Goal: Entertainment & Leisure: Consume media (video, audio)

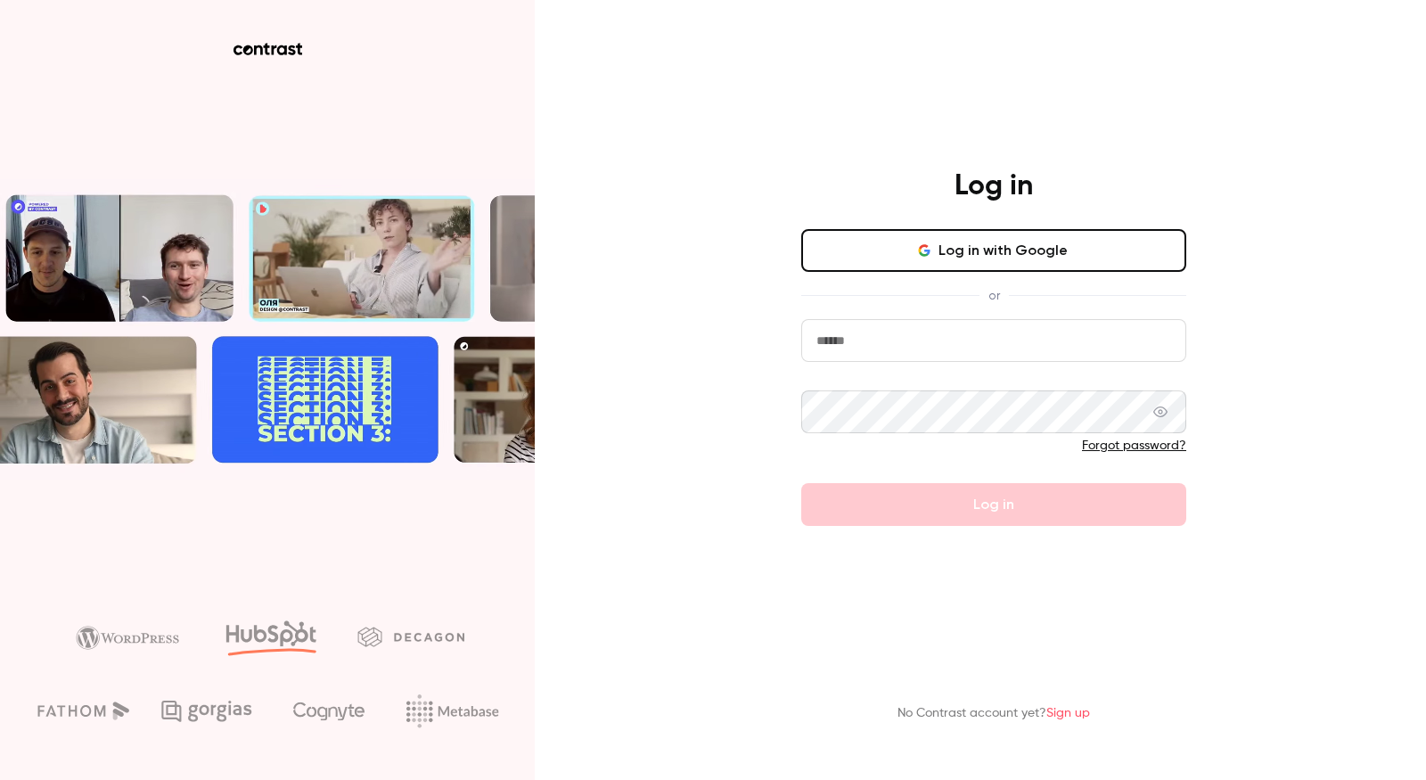
click at [944, 262] on button "Log in with Google" at bounding box center [993, 250] width 385 height 43
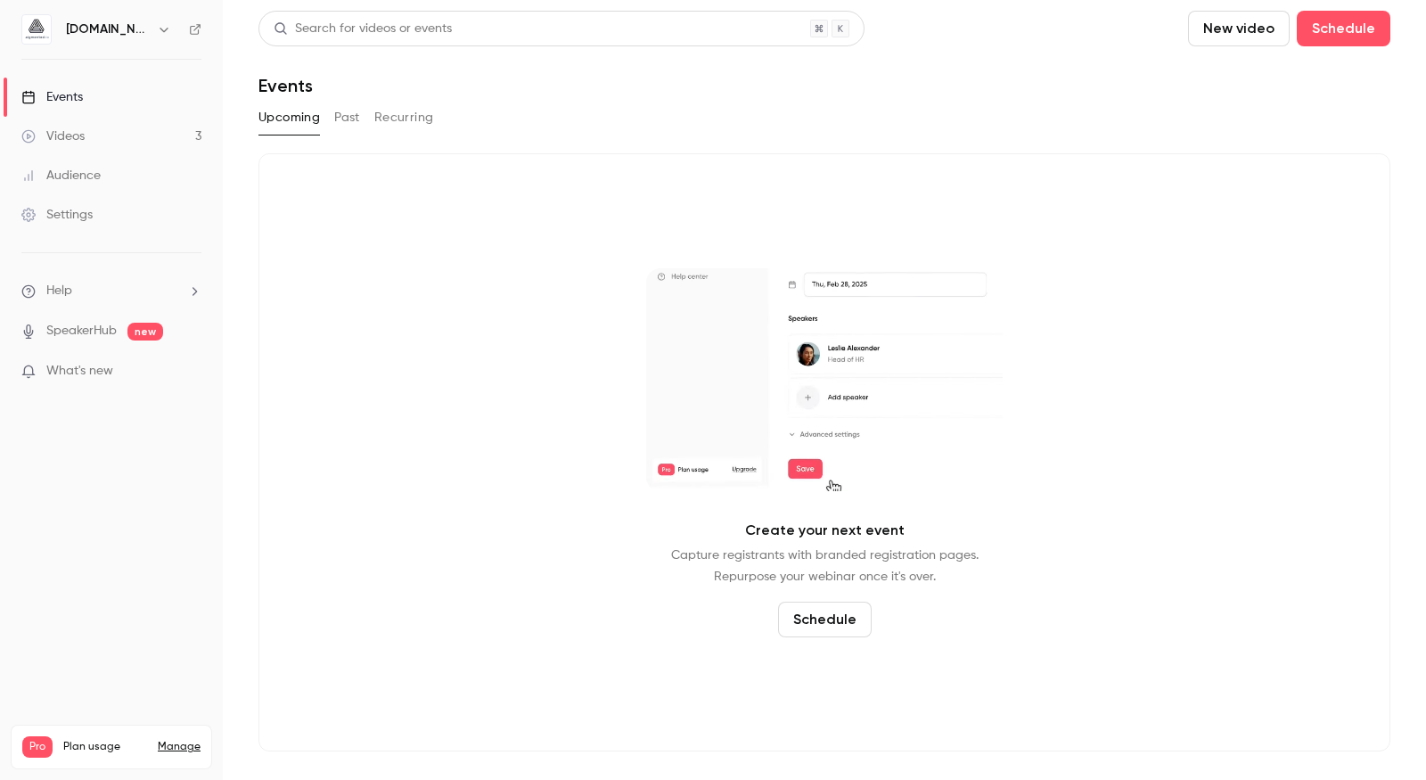
click at [125, 120] on link "Videos 3" at bounding box center [111, 136] width 223 height 39
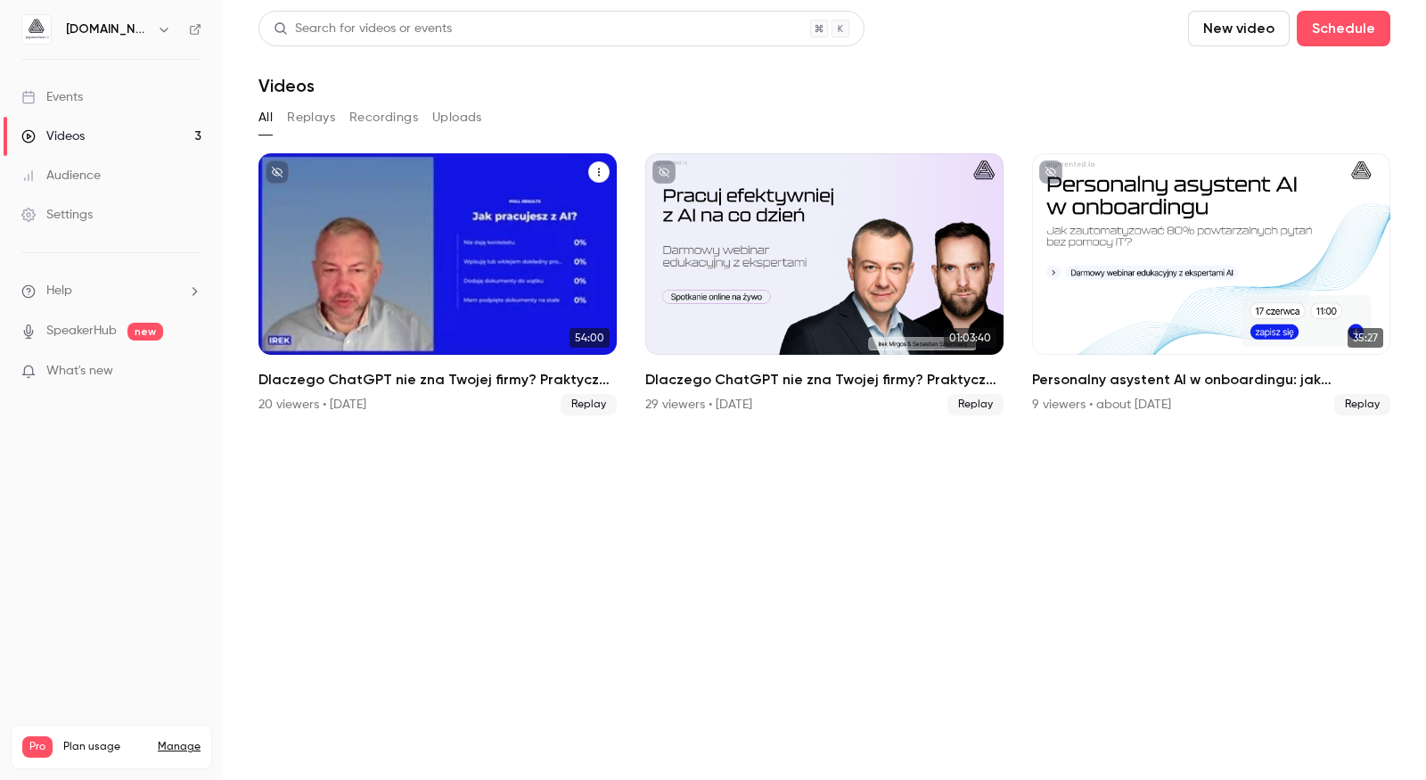
click at [413, 387] on h2 "Dlaczego ChatGPT nie zna Twojej firmy? Praktyczny przewodnik przygotowania wied…" at bounding box center [437, 379] width 358 height 21
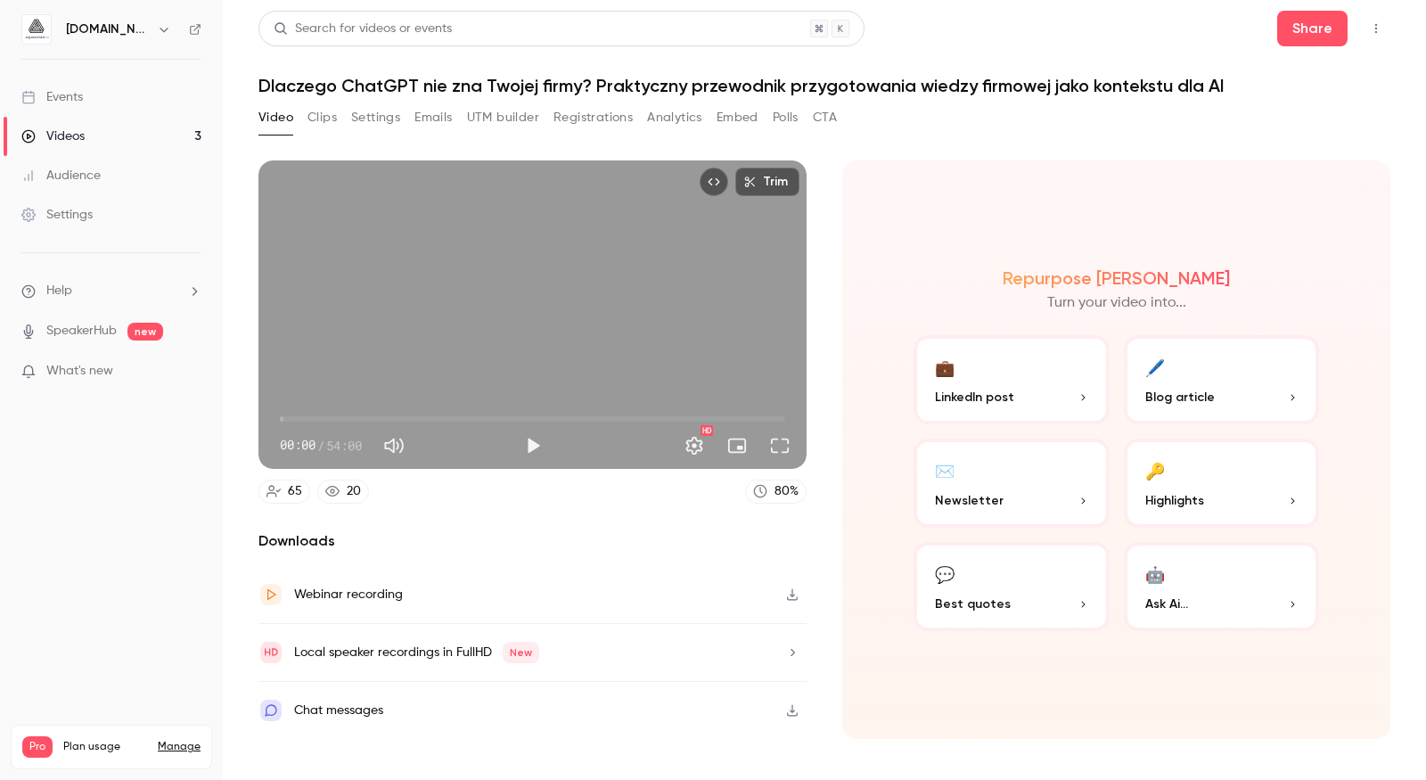
click at [693, 119] on button "Analytics" at bounding box center [674, 117] width 55 height 29
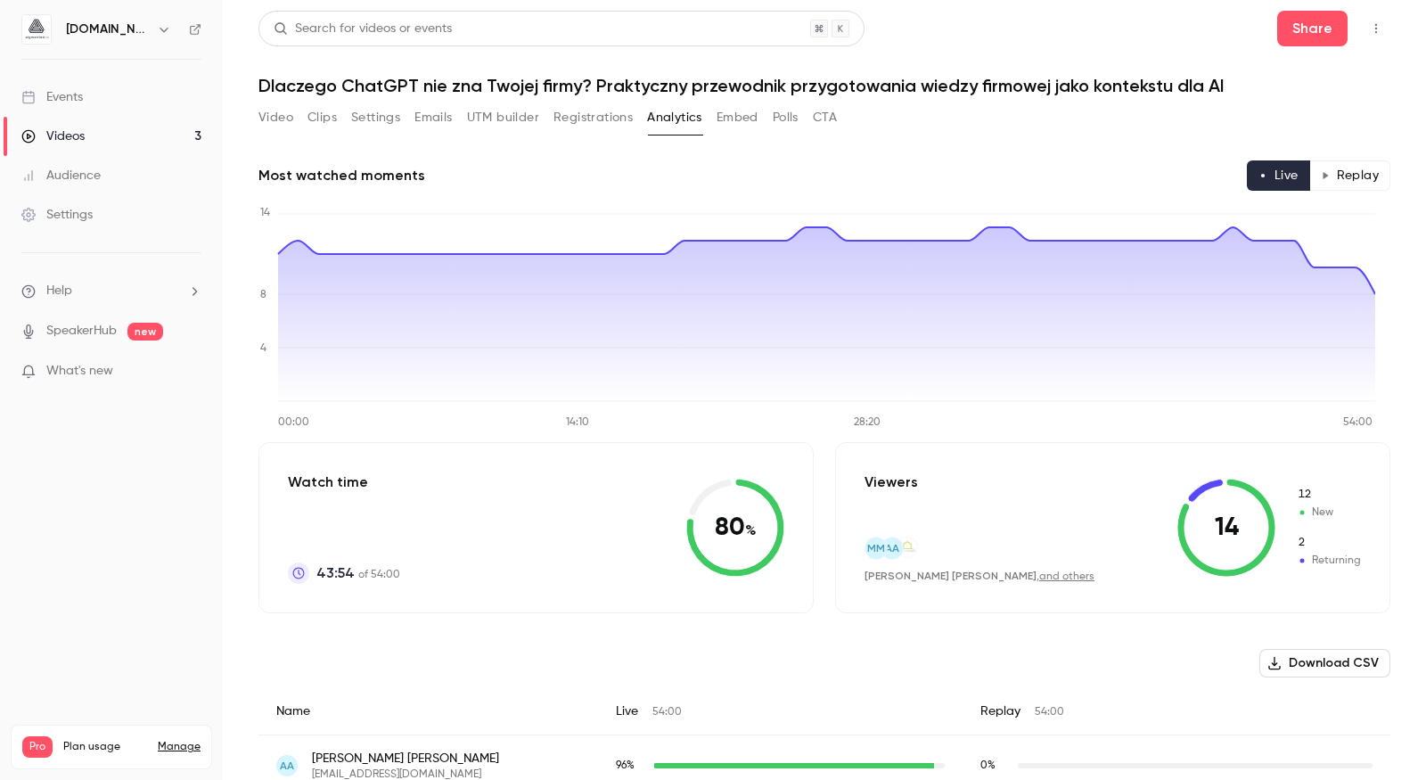
click at [1347, 168] on button "Replay" at bounding box center [1349, 175] width 81 height 30
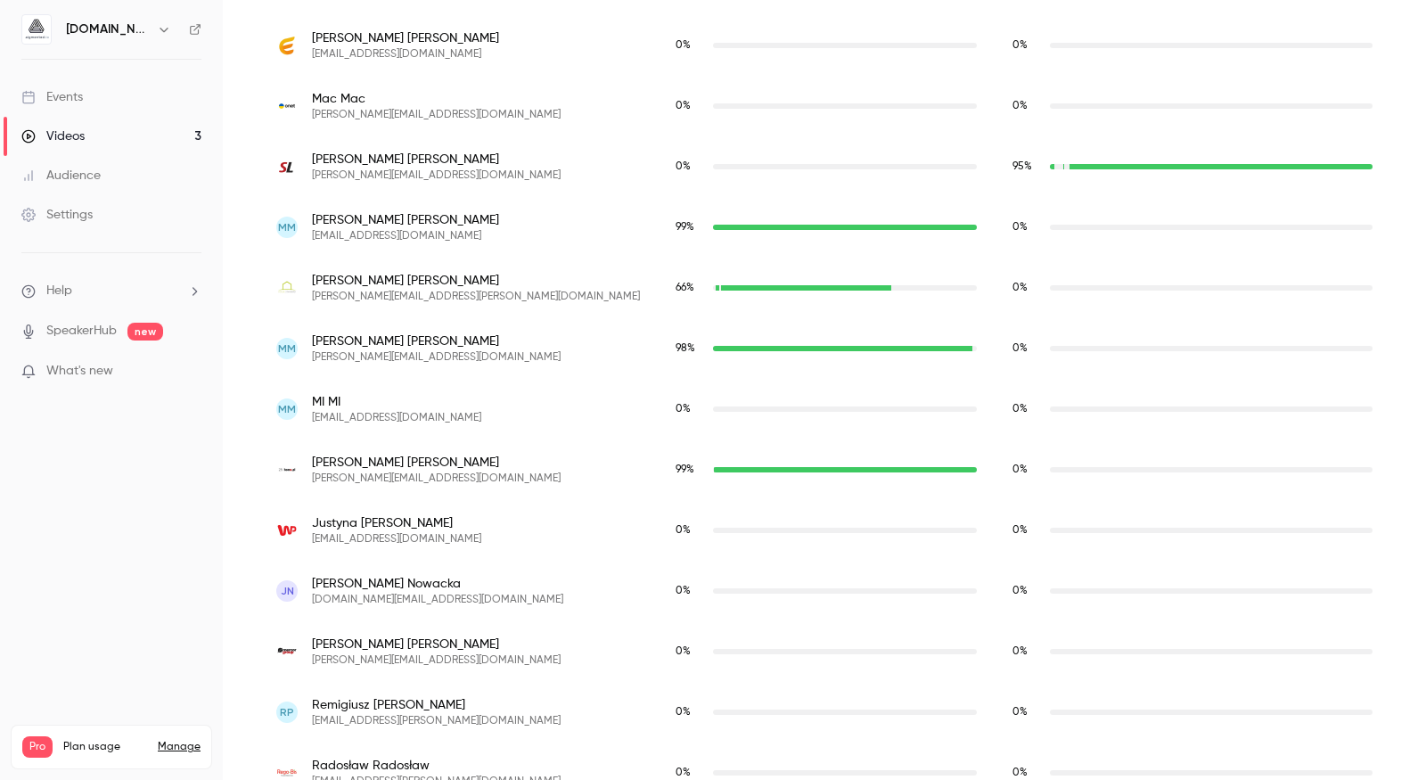
scroll to position [2836, 0]
